Goal: Transaction & Acquisition: Obtain resource

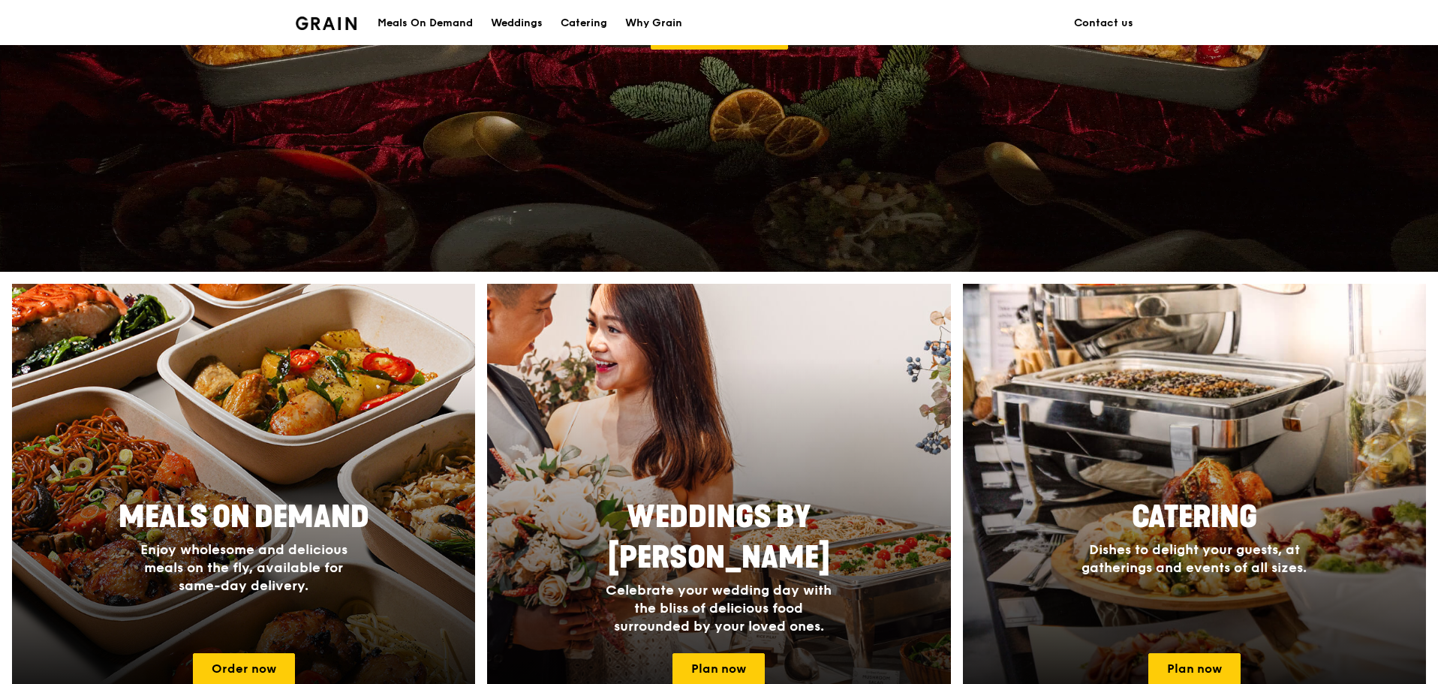
scroll to position [450, 0]
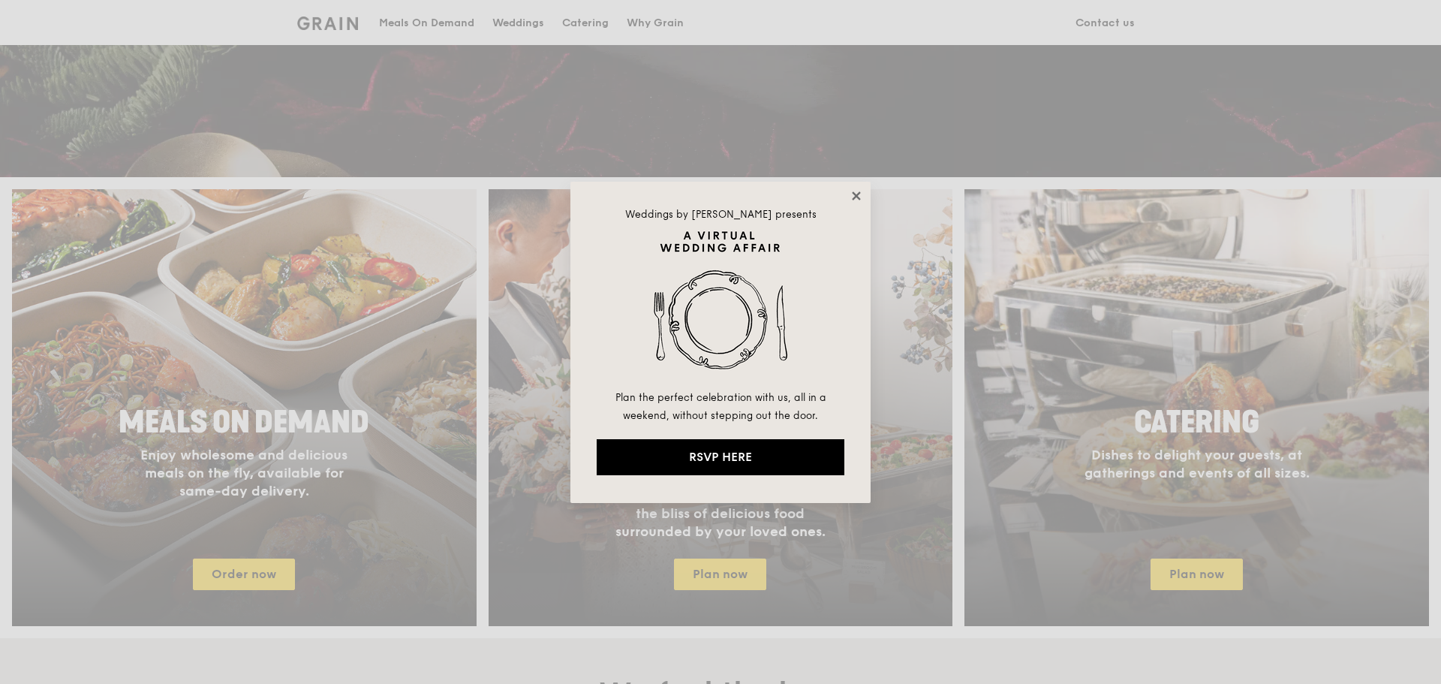
click at [851, 194] on icon at bounding box center [857, 196] width 14 height 14
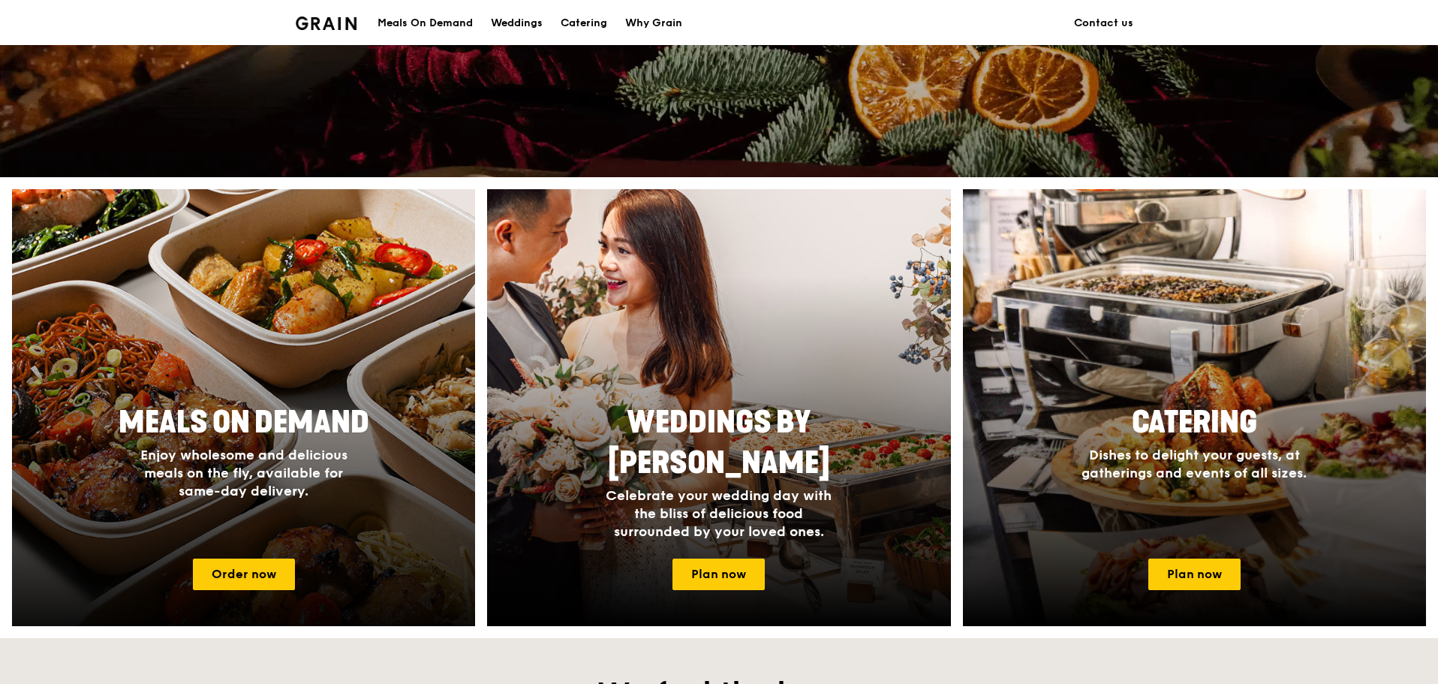
click at [241, 556] on div at bounding box center [244, 407] width 510 height 480
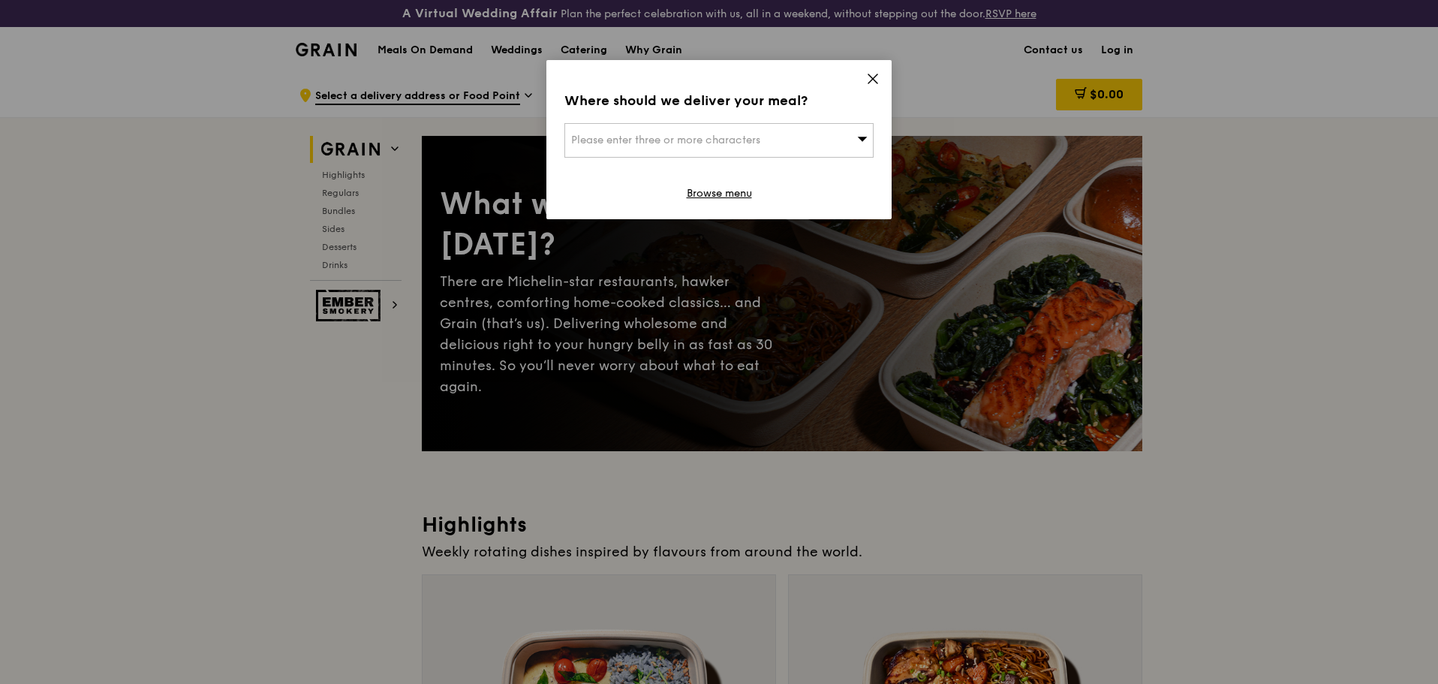
click at [837, 134] on div "Please enter three or more characters" at bounding box center [718, 140] width 309 height 35
click at [837, 134] on input "search" at bounding box center [719, 140] width 308 height 33
click at [873, 78] on icon at bounding box center [872, 78] width 9 height 9
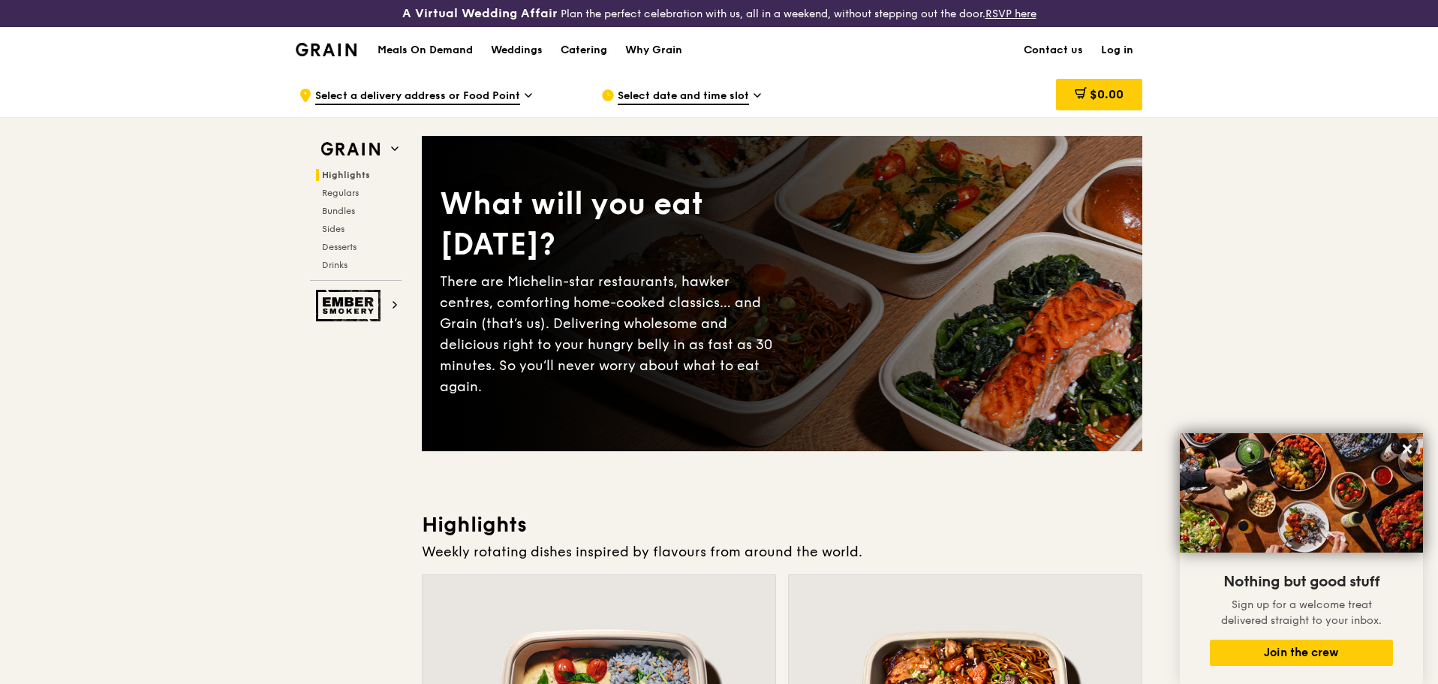
click at [590, 50] on div "Catering" at bounding box center [584, 50] width 47 height 45
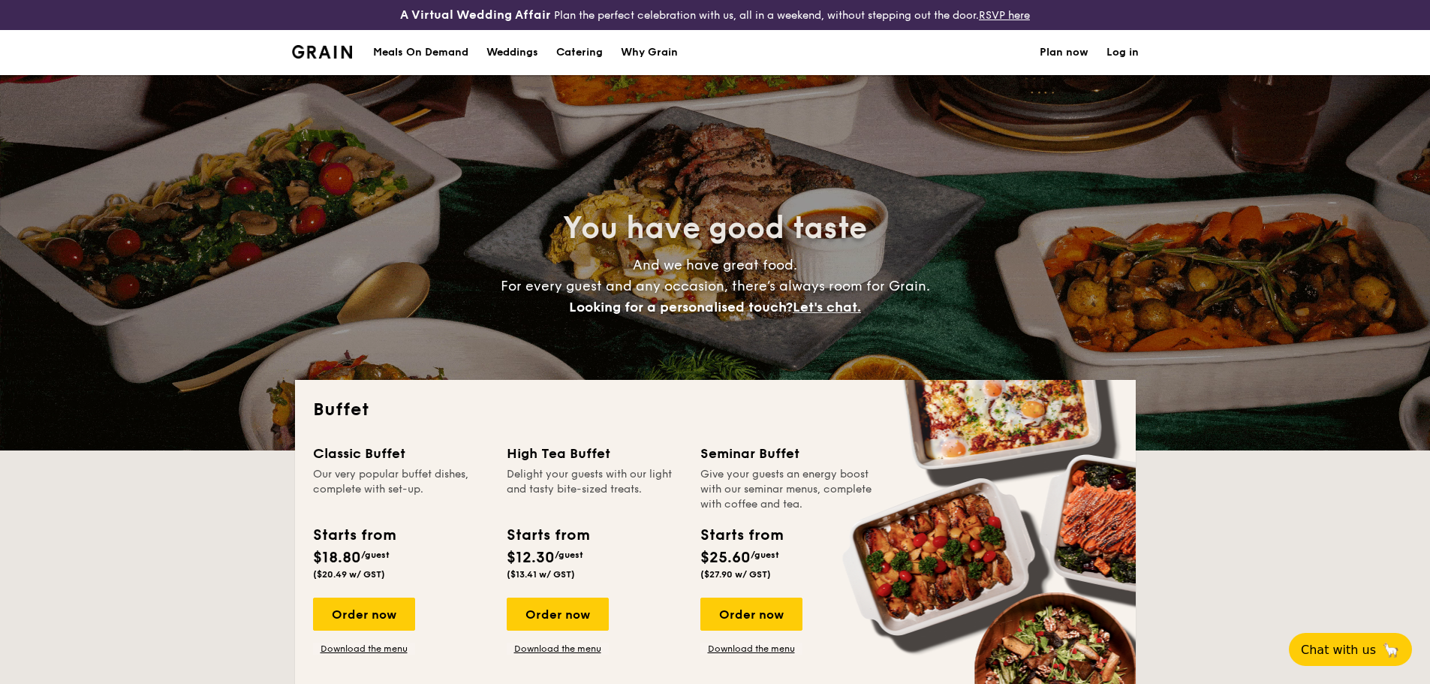
select select
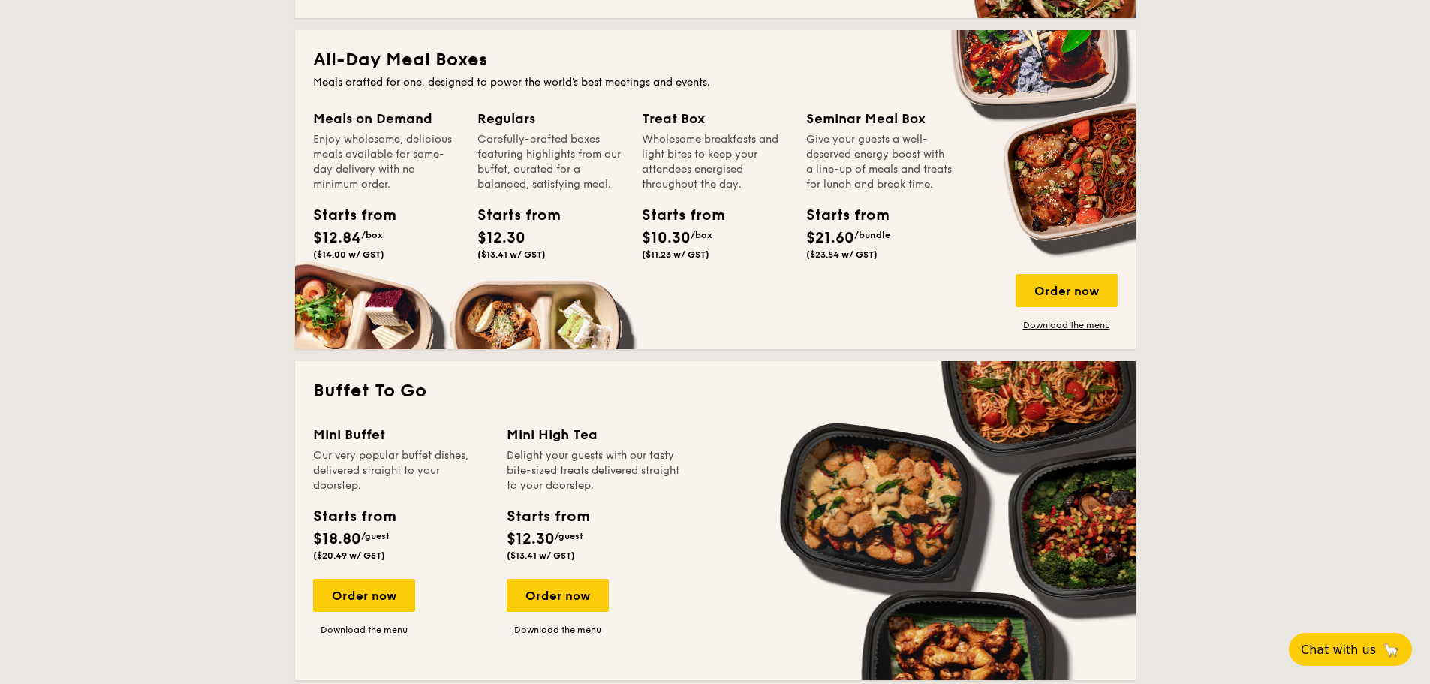
scroll to position [675, 0]
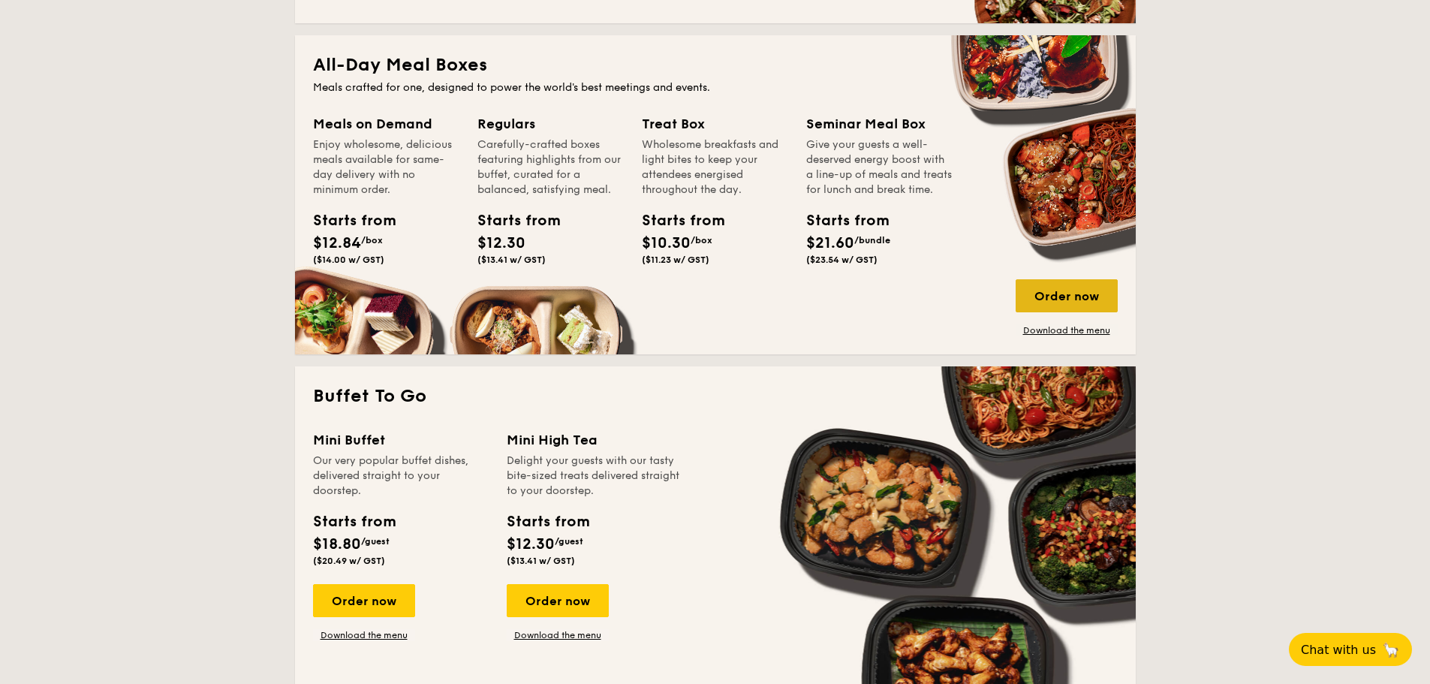
click at [1027, 281] on div "Order now" at bounding box center [1066, 295] width 102 height 33
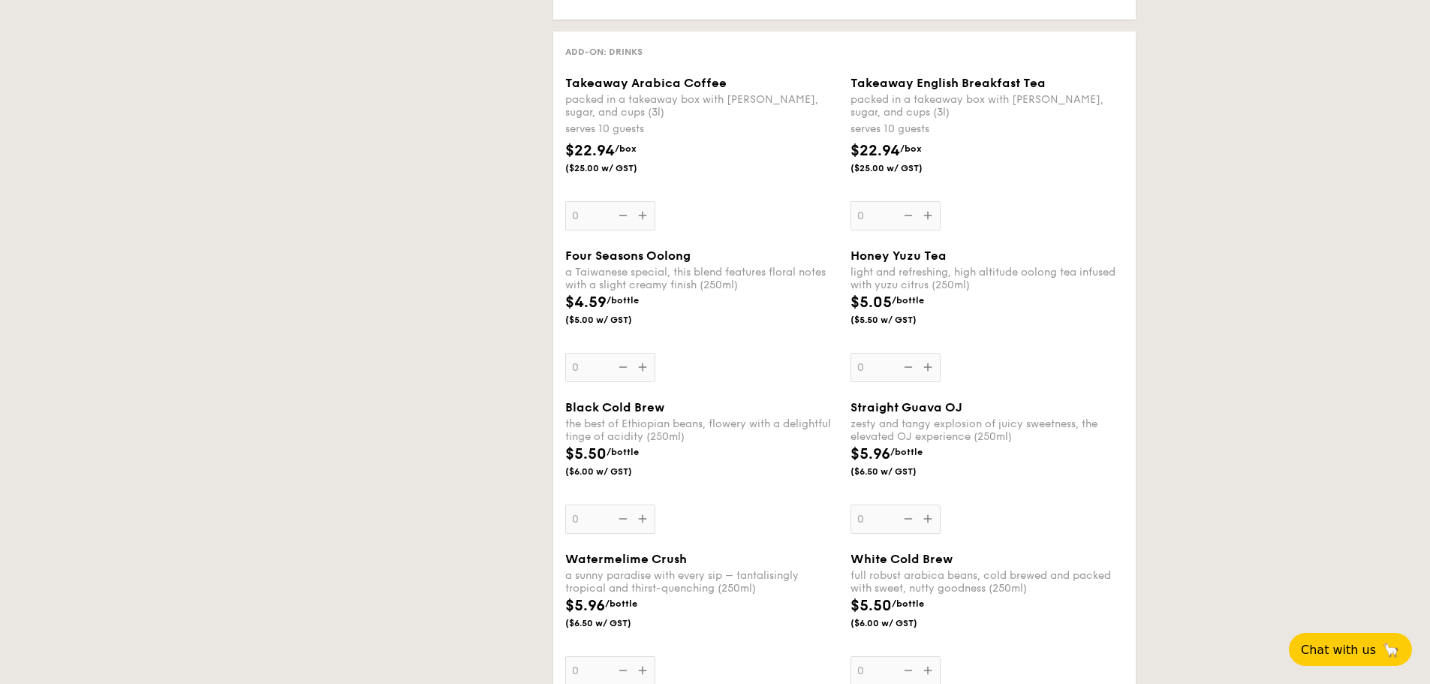
select select
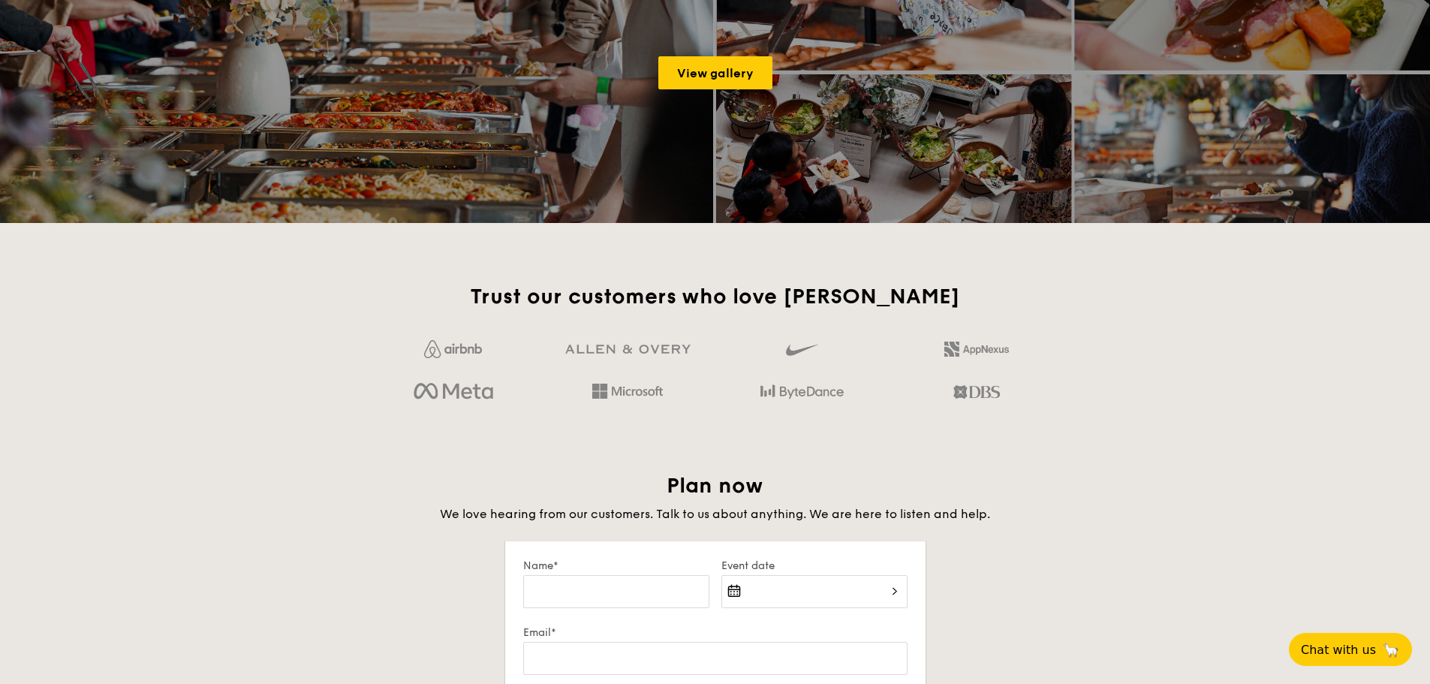
scroll to position [2240, 0]
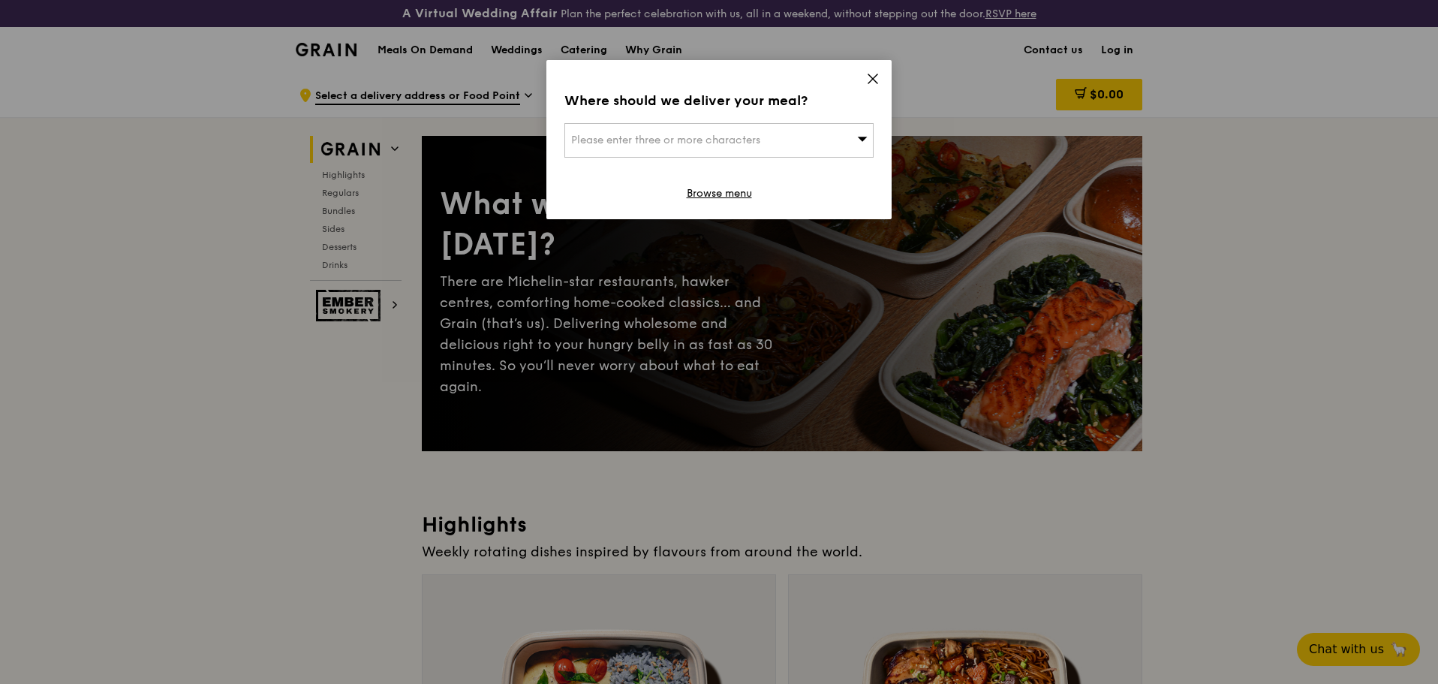
click at [877, 77] on icon at bounding box center [873, 79] width 14 height 14
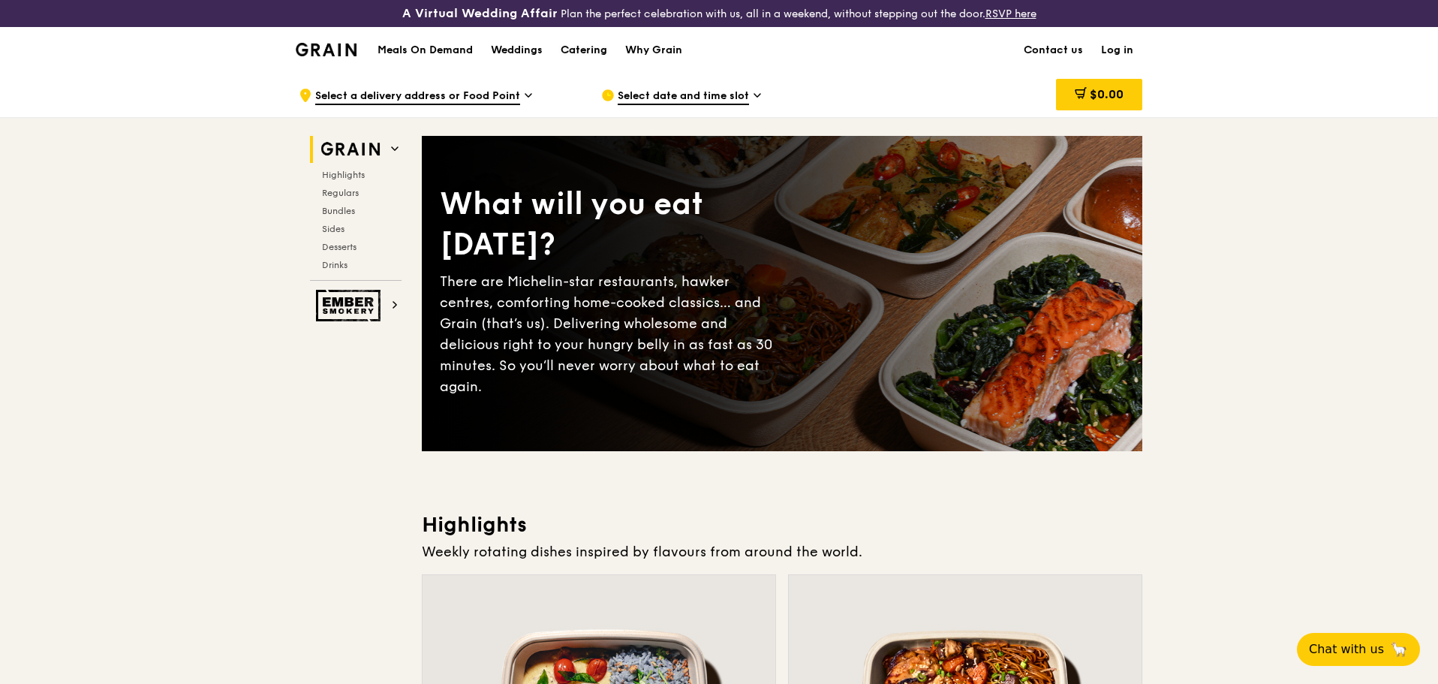
click at [594, 48] on div "Catering" at bounding box center [584, 50] width 47 height 45
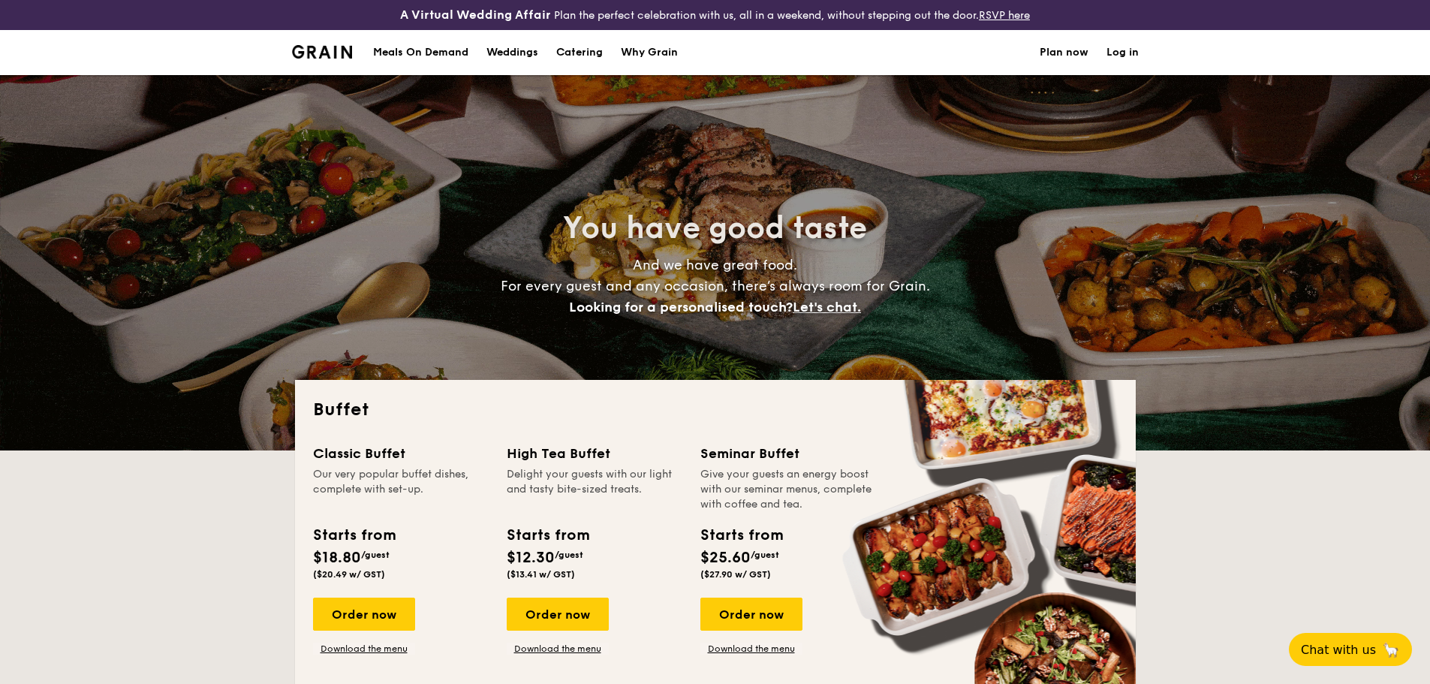
select select
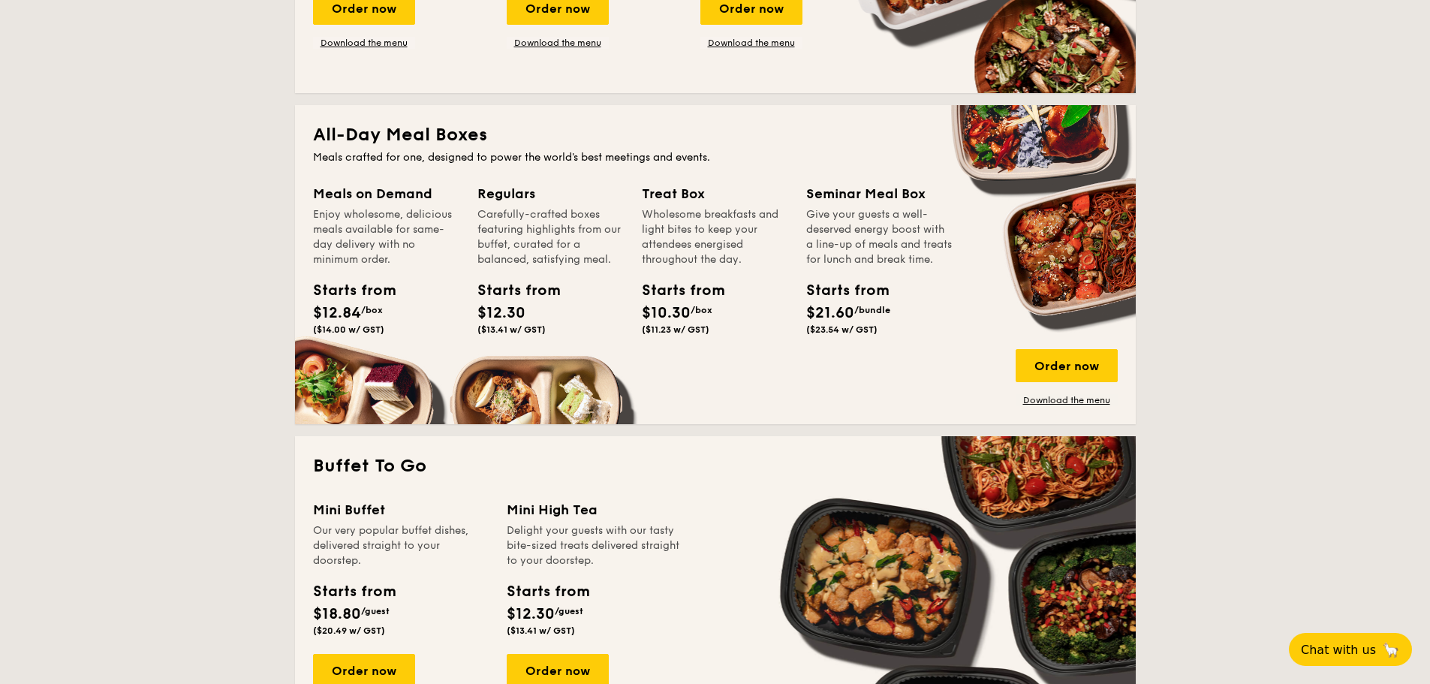
scroll to position [675, 0]
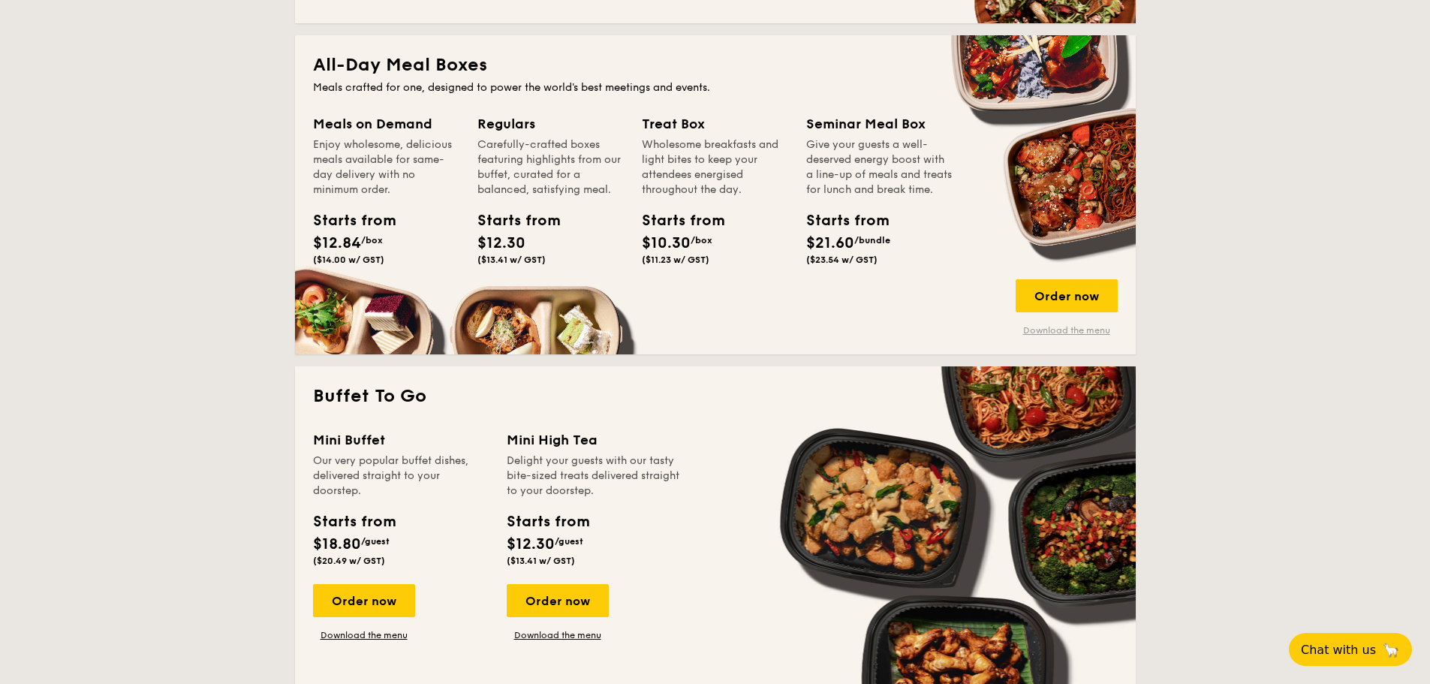
click at [1072, 329] on link "Download the menu" at bounding box center [1066, 330] width 102 height 12
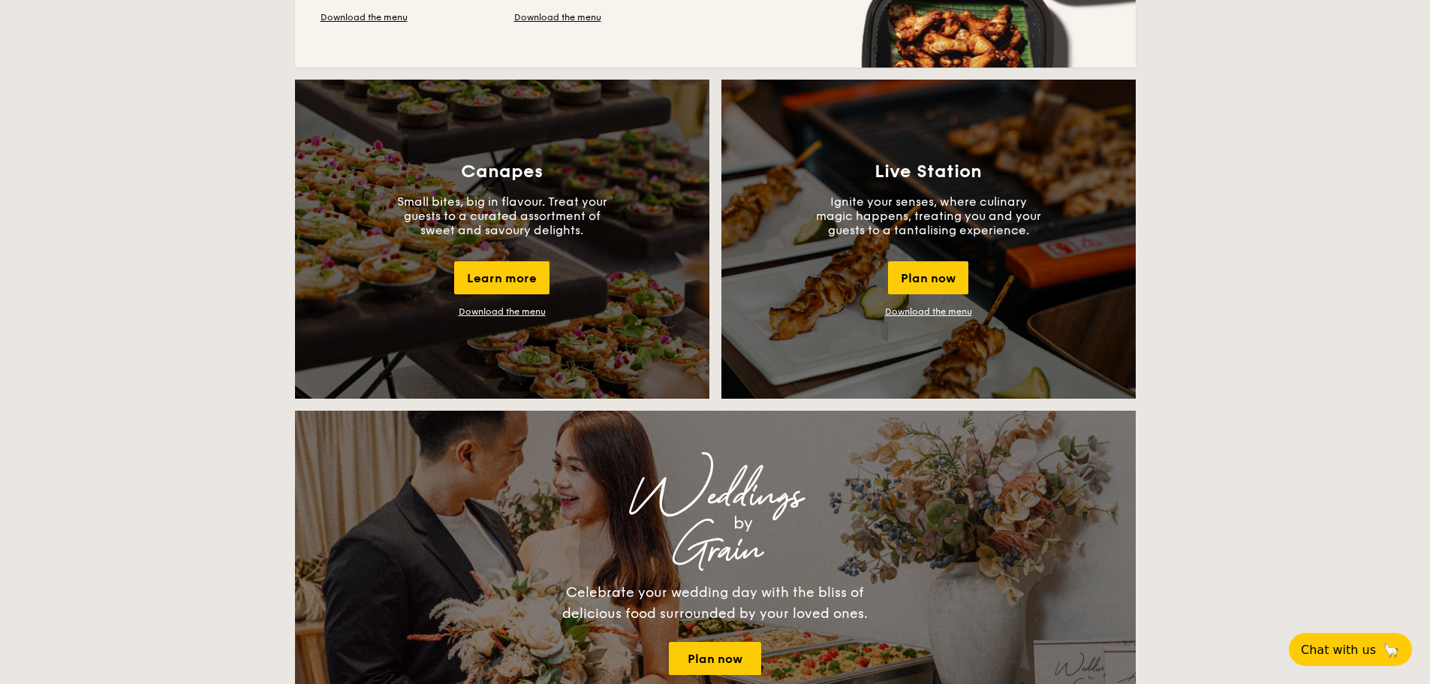
scroll to position [1051, 0]
